Goal: Information Seeking & Learning: Learn about a topic

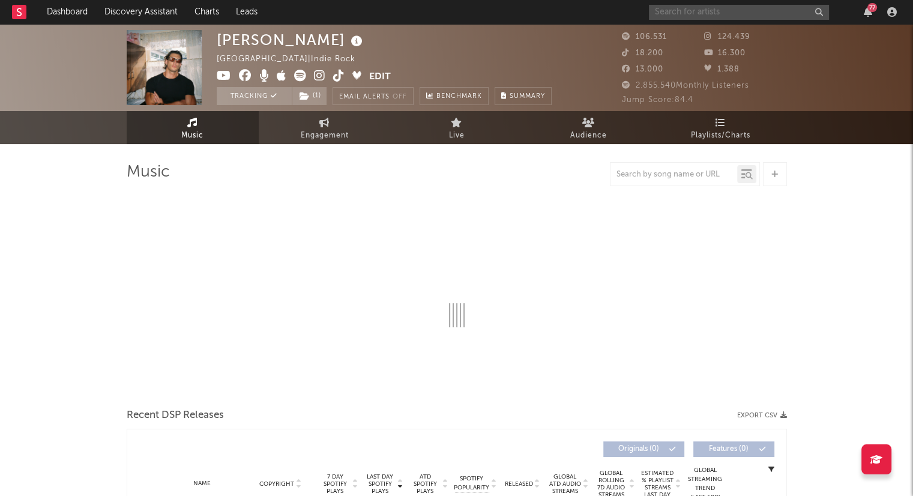
click at [679, 13] on input "text" at bounding box center [739, 12] width 180 height 15
type input "[PERSON_NAME]"
select select "6m"
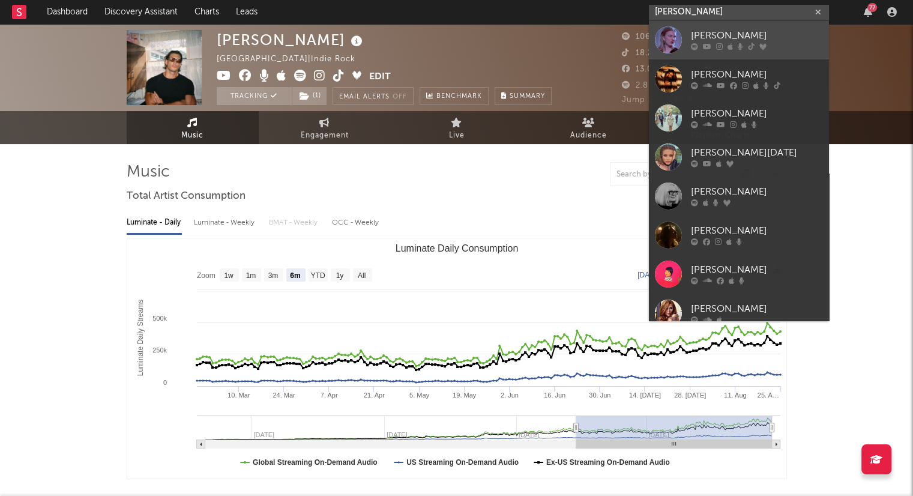
type input "[PERSON_NAME]"
click at [714, 29] on div "[PERSON_NAME]" at bounding box center [757, 36] width 132 height 14
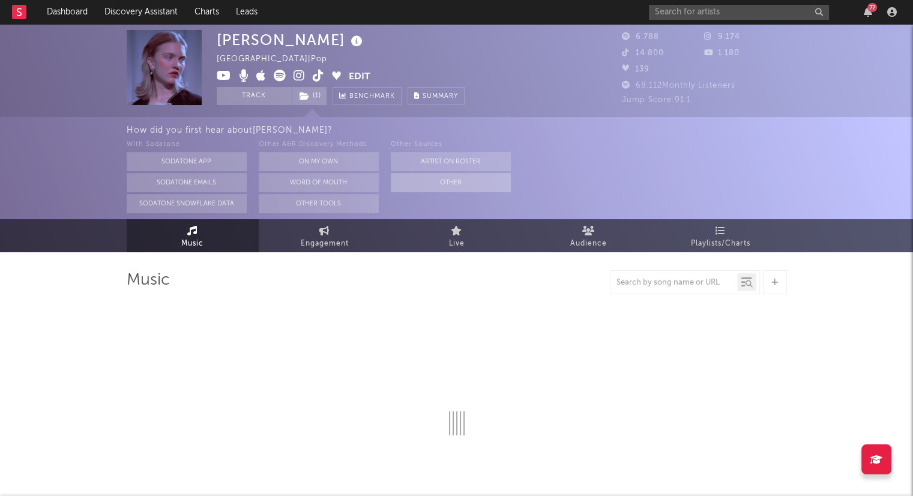
select select "6m"
